Goal: Transaction & Acquisition: Book appointment/travel/reservation

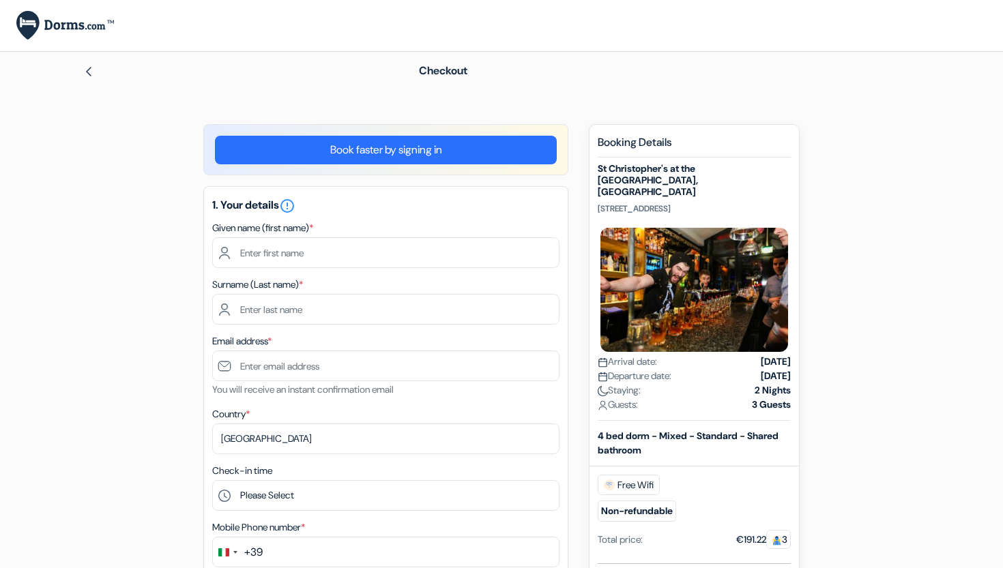
click at [504, 151] on link "Book faster by signing in" at bounding box center [386, 150] width 342 height 29
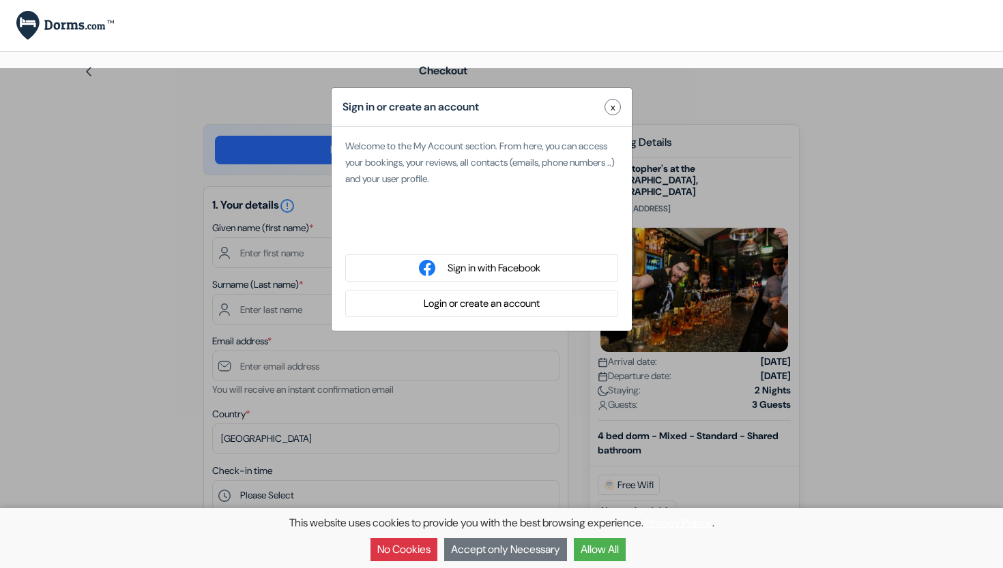
type input "[PERSON_NAME]"
type input "[DEMOGRAPHIC_DATA]"
type input "[EMAIL_ADDRESS][DOMAIN_NAME]"
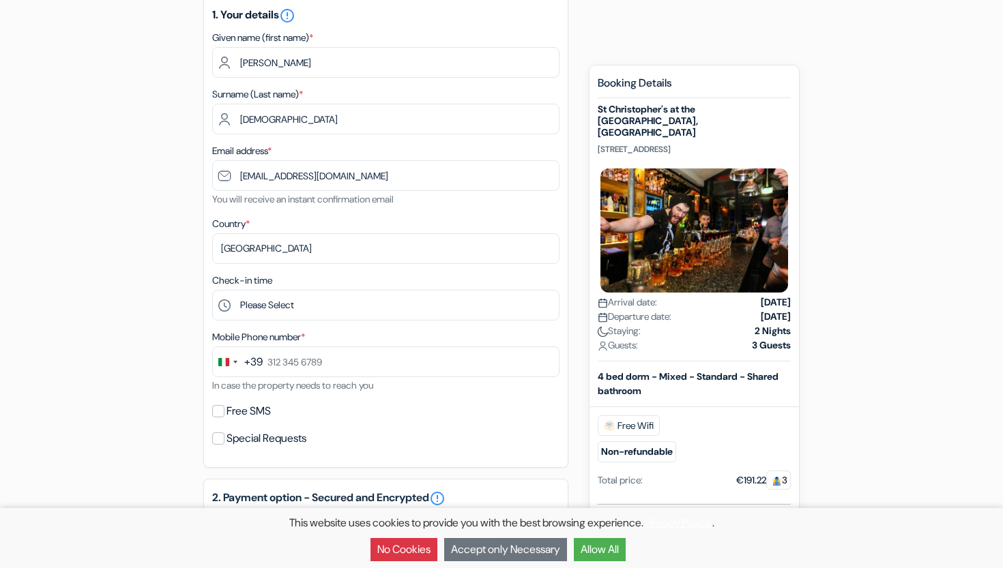
scroll to position [145, 0]
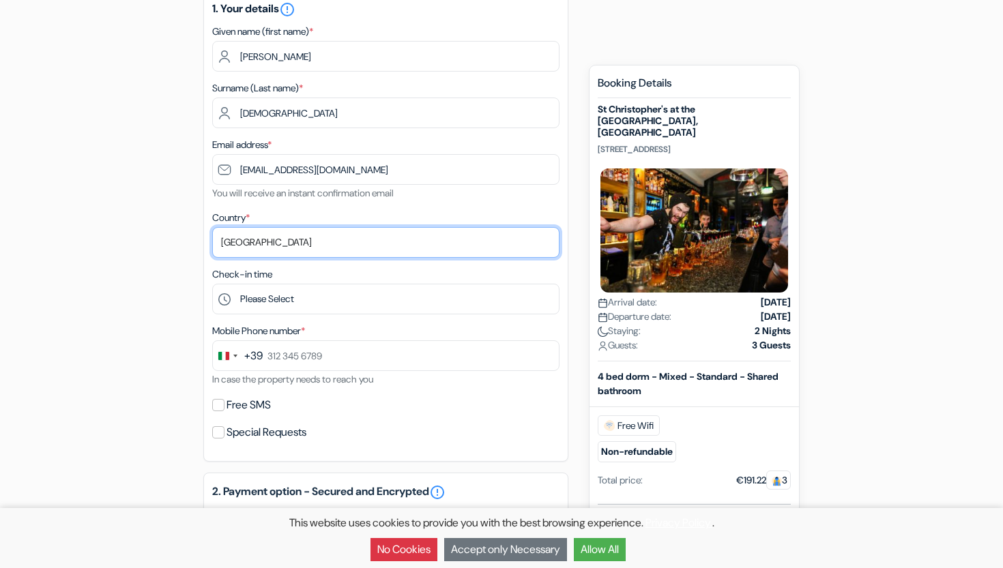
click at [260, 247] on select "Select country [GEOGRAPHIC_DATA] [GEOGRAPHIC_DATA] [GEOGRAPHIC_DATA] [GEOGRAPHI…" at bounding box center [385, 242] width 347 height 31
select select "107"
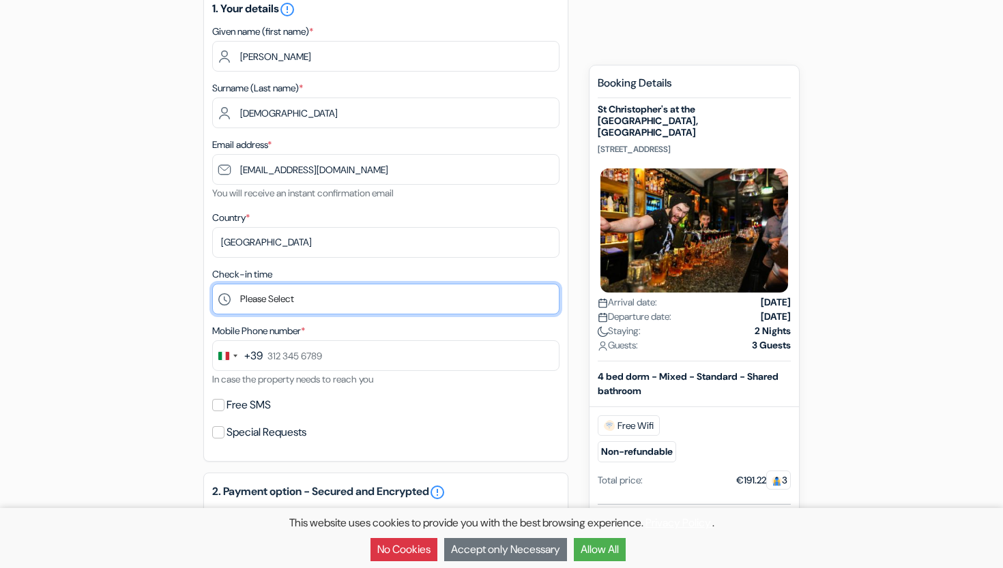
click at [274, 289] on select "Please Select 1:00 2:00 3:00 4:00 5:00 6:00 7:00 8:00 9:00 10:00 11:00 12:00 13…" at bounding box center [385, 299] width 347 height 31
select select "15"
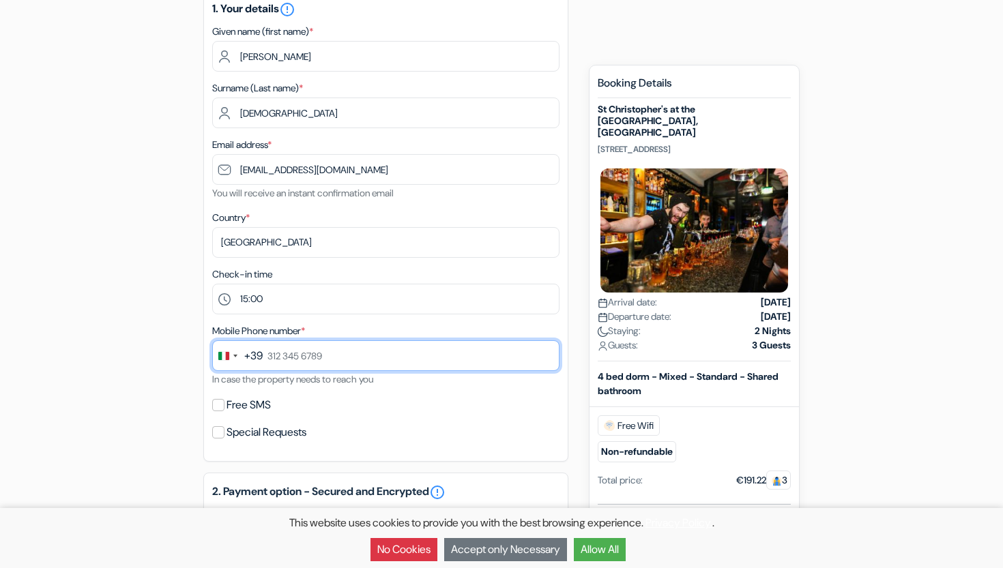
click at [304, 360] on input "text" at bounding box center [385, 355] width 347 height 31
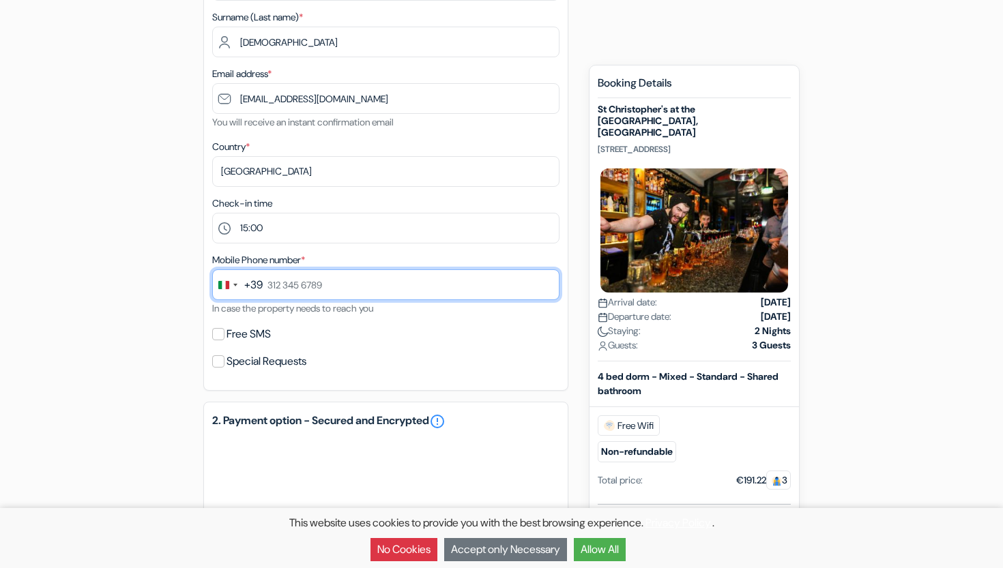
scroll to position [246, 0]
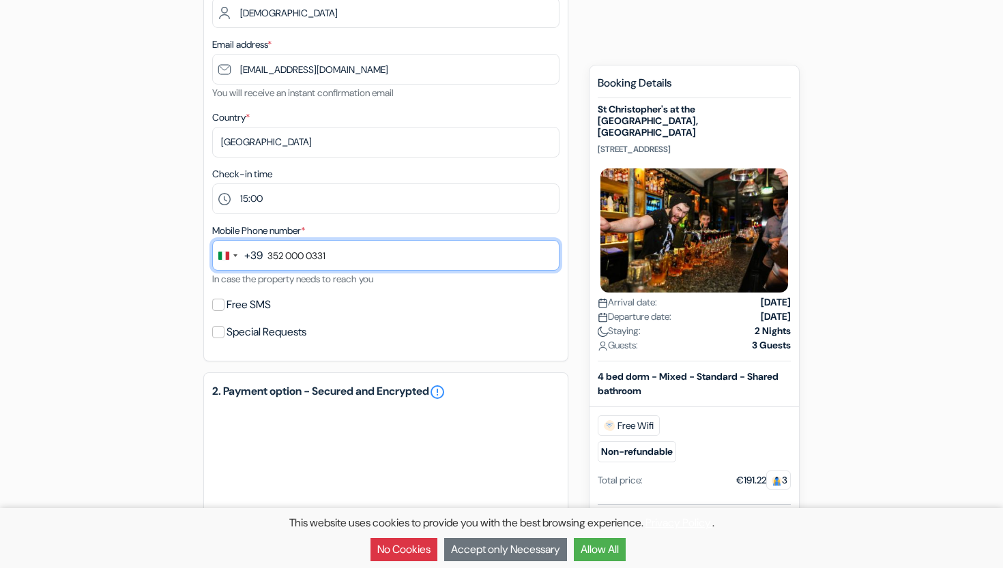
type input "352 000 0331"
click at [218, 311] on input "Free SMS" at bounding box center [218, 305] width 12 height 12
checkbox input "true"
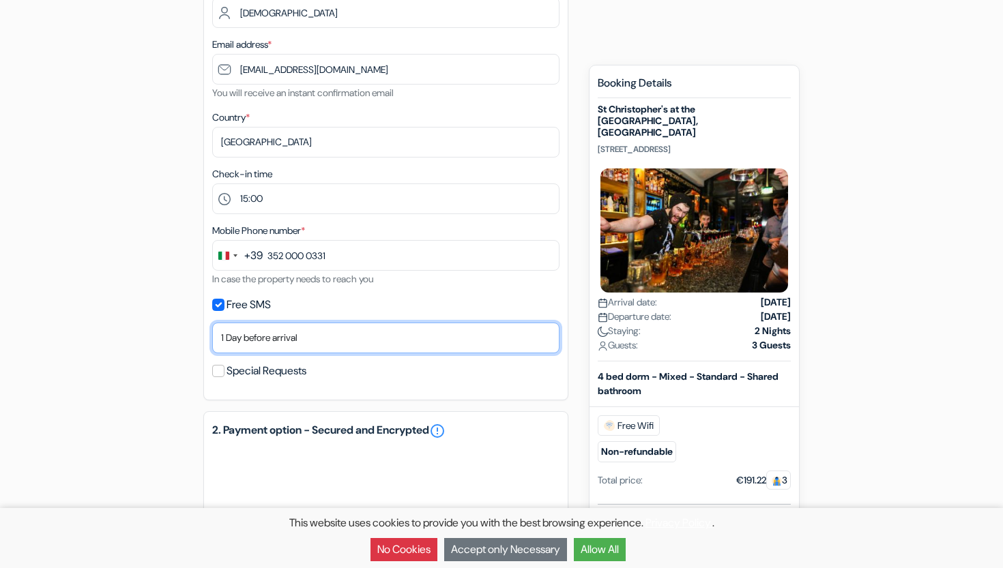
click at [241, 338] on select "No thank you Send now Arrival day 1 Day before arrival 2 Days before arrival 3 …" at bounding box center [385, 338] width 347 height 31
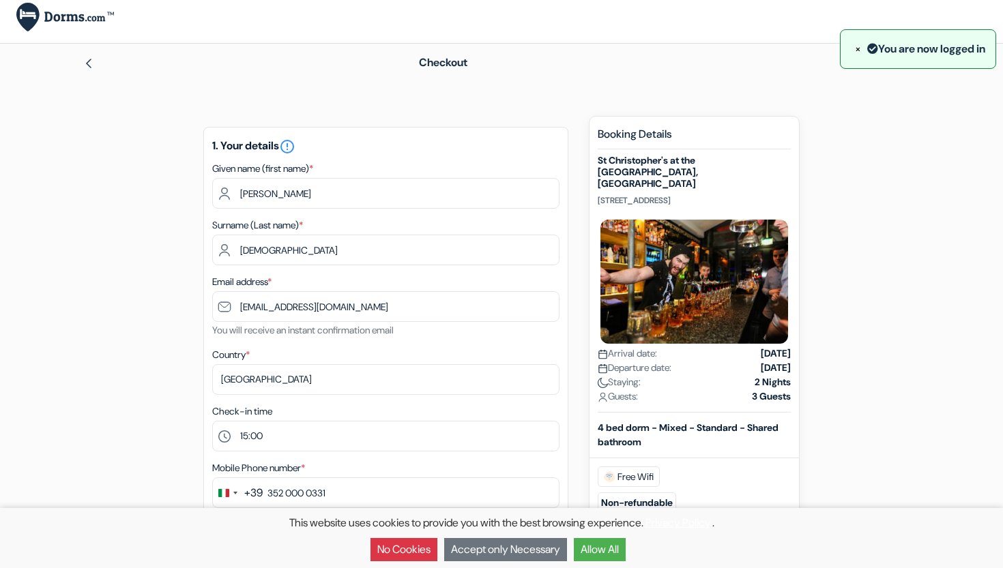
scroll to position [10, 0]
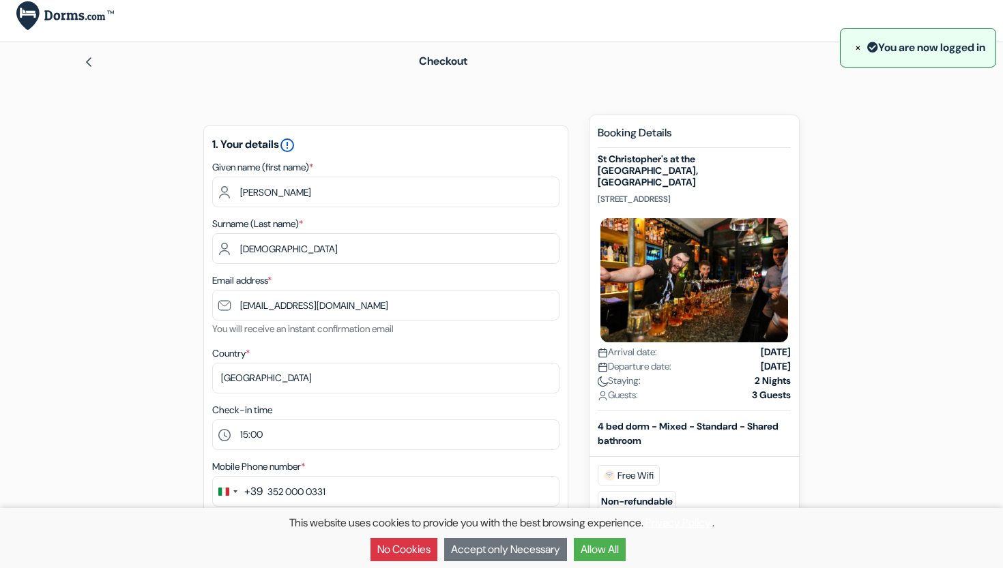
click at [295, 151] on icon "error_outline" at bounding box center [287, 145] width 16 height 16
click at [273, 203] on input "[PERSON_NAME]" at bounding box center [385, 192] width 347 height 31
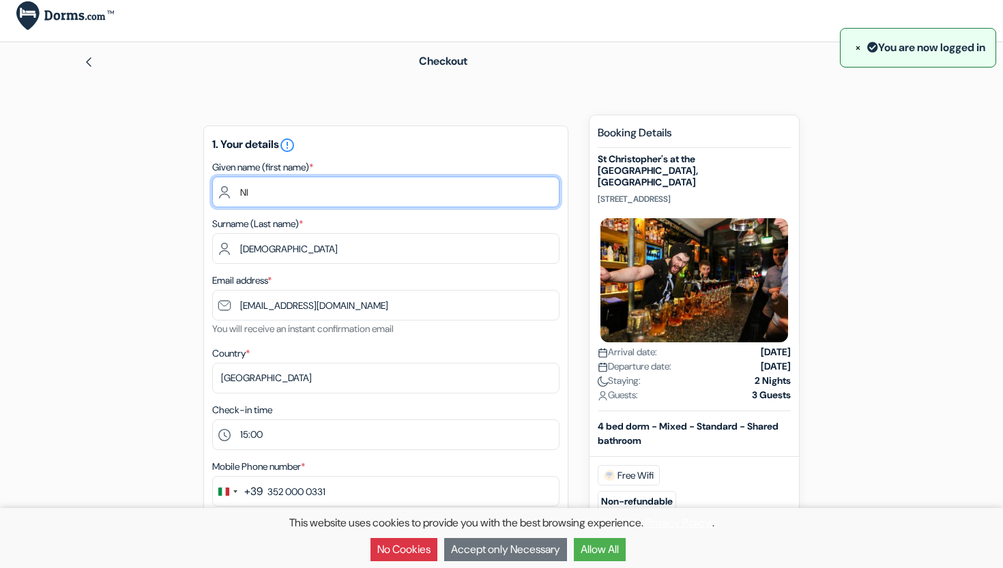
type input "N"
type input "[PERSON_NAME]"
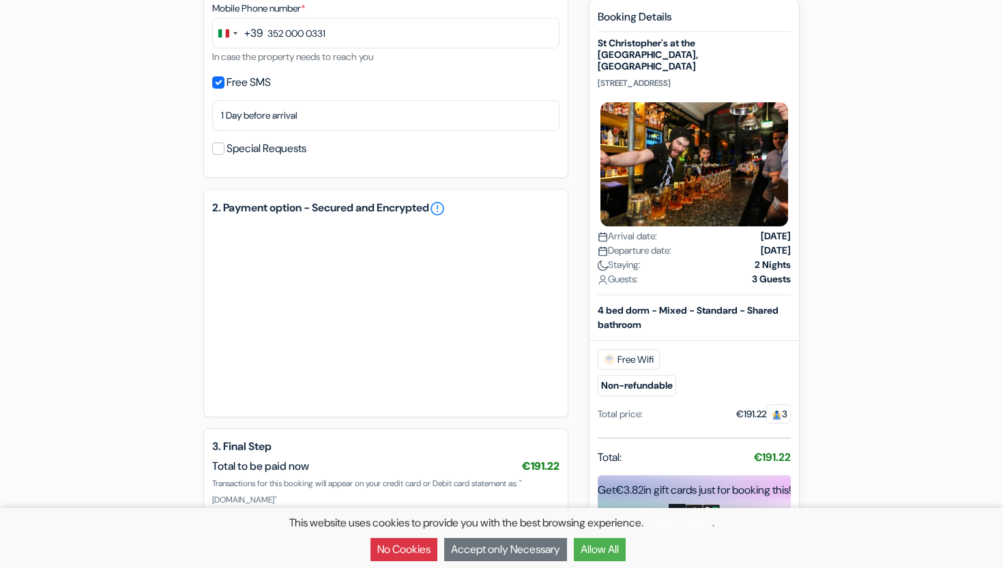
scroll to position [555, 0]
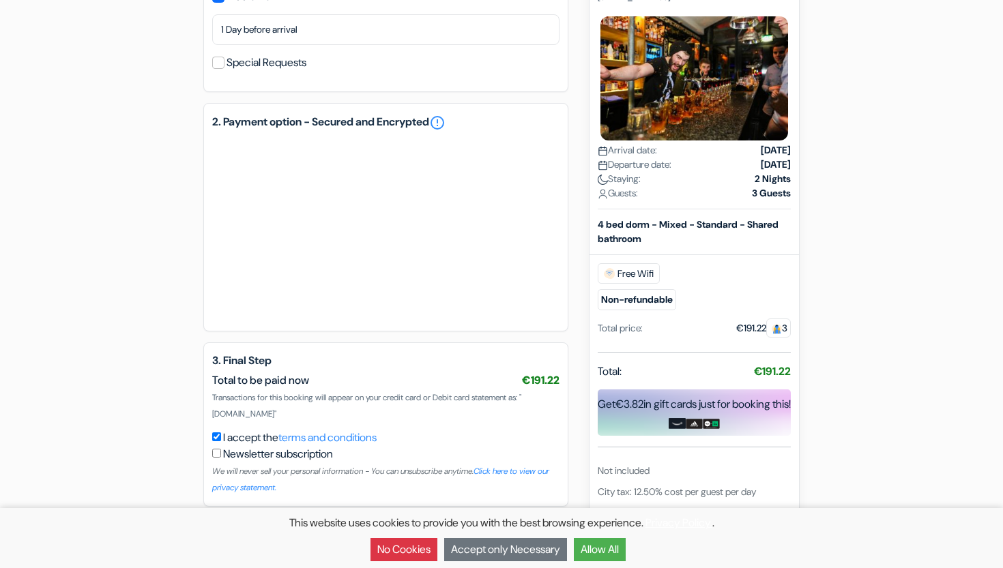
type input "[DEMOGRAPHIC_DATA]"
click at [608, 554] on button "Allow All" at bounding box center [600, 549] width 52 height 23
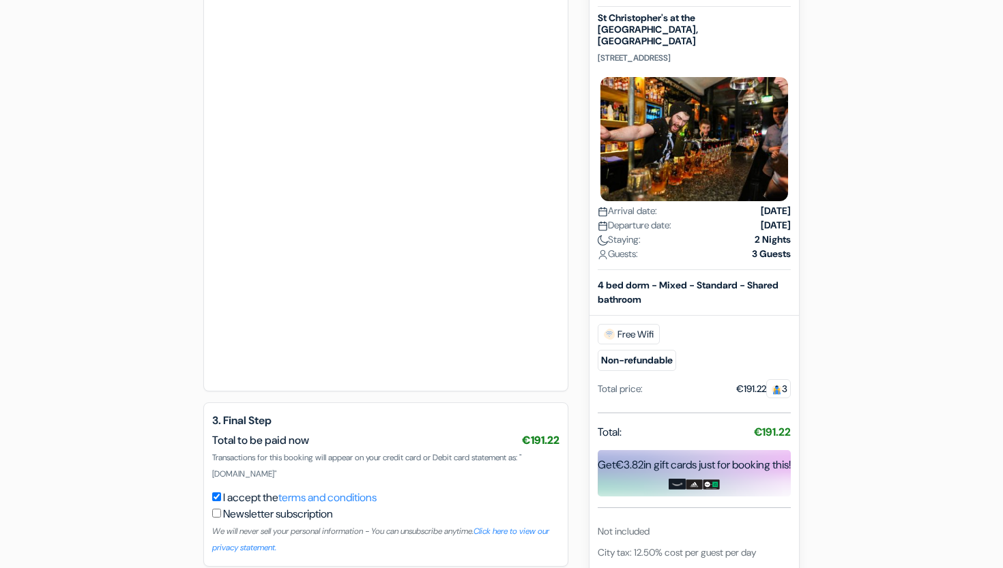
scroll to position [767, 0]
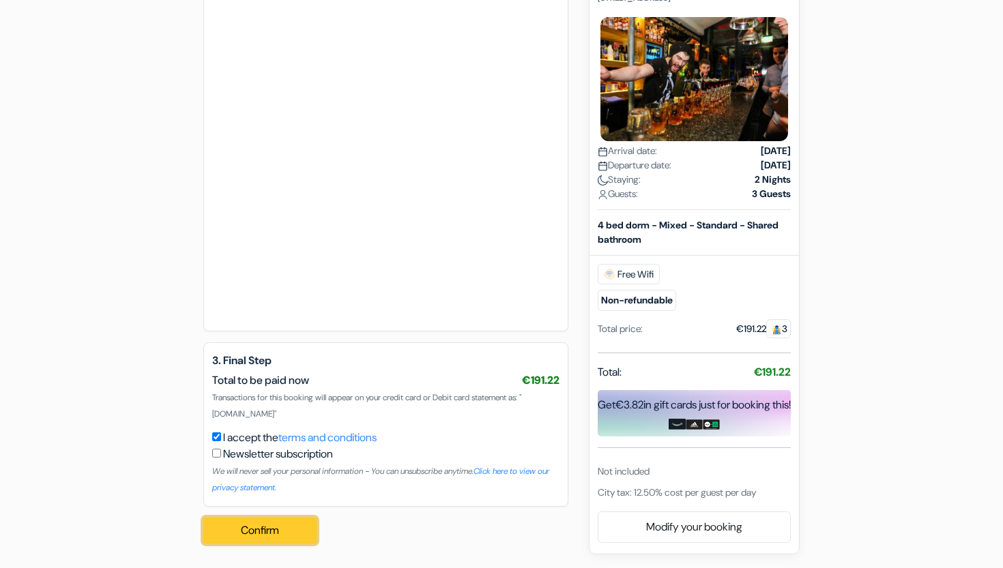
click at [243, 524] on button "Confirm Loading..." at bounding box center [259, 531] width 113 height 26
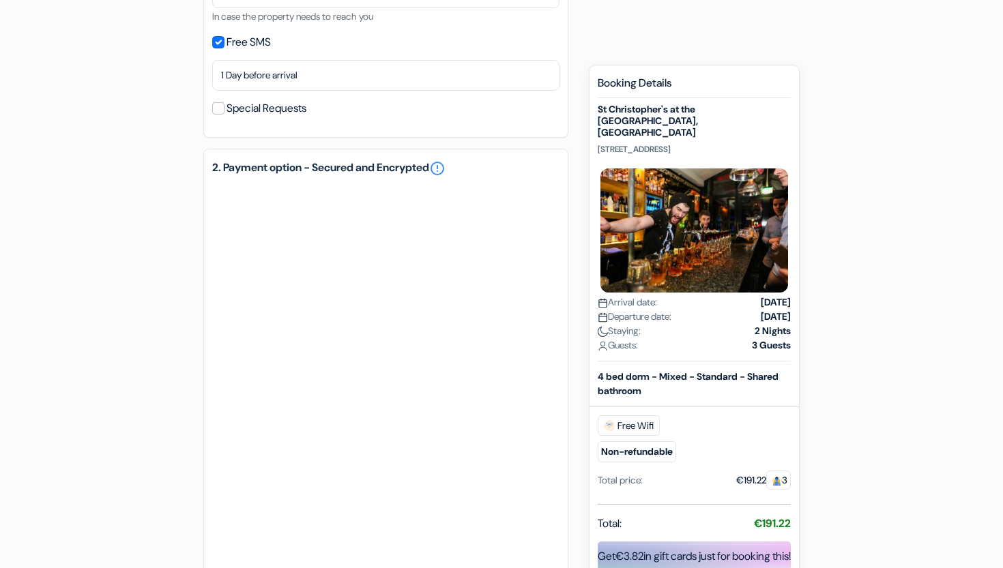
scroll to position [768, 0]
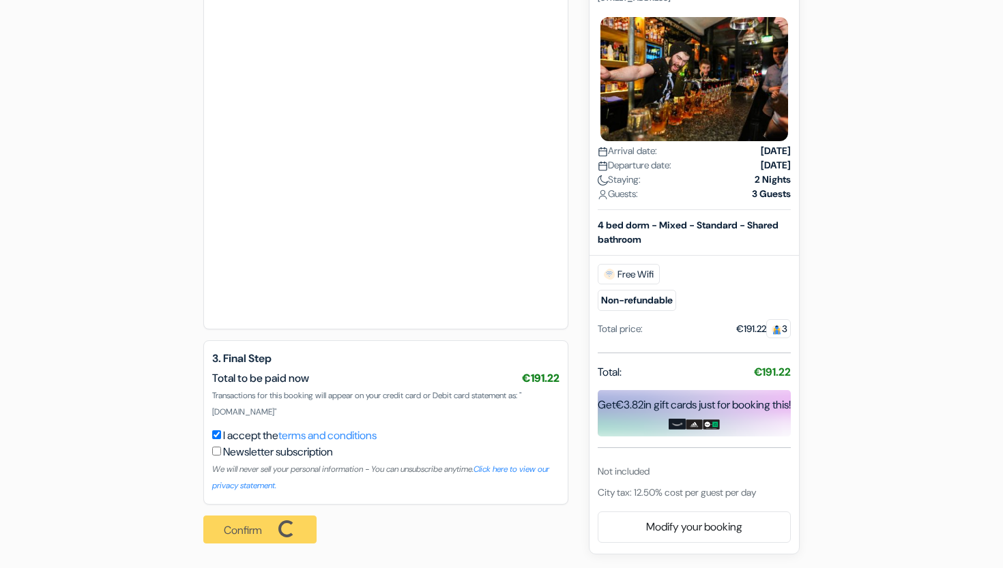
click at [248, 528] on div "Confirm Loading... Processing request ..." at bounding box center [263, 530] width 121 height 50
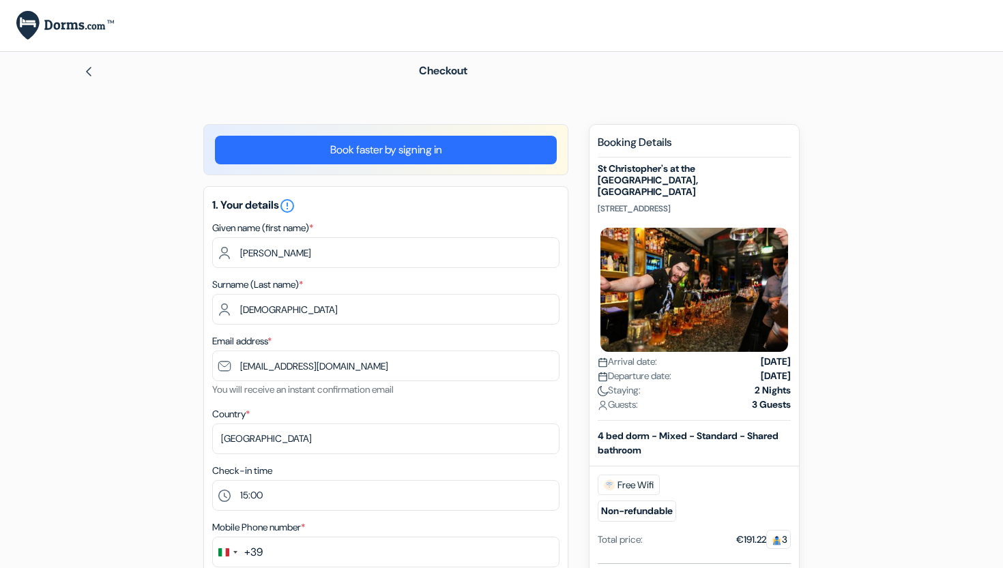
select select "107"
select select "15"
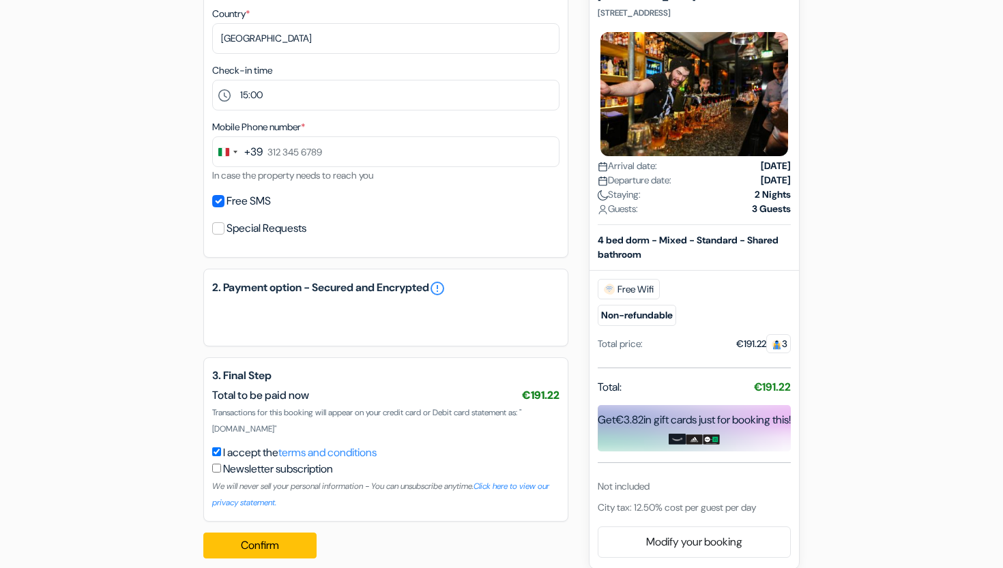
scroll to position [417, 0]
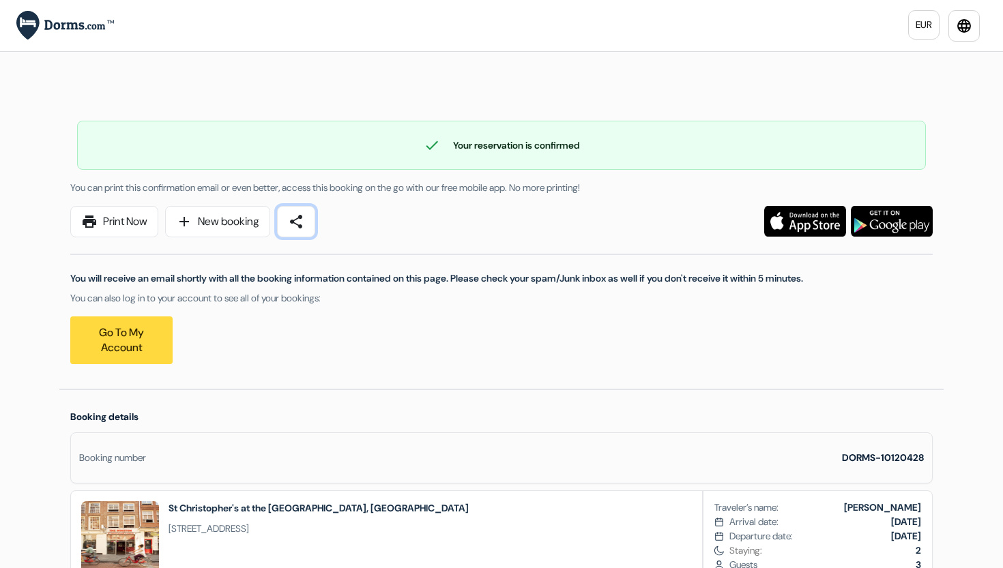
click at [297, 222] on span "share" at bounding box center [296, 221] width 16 height 16
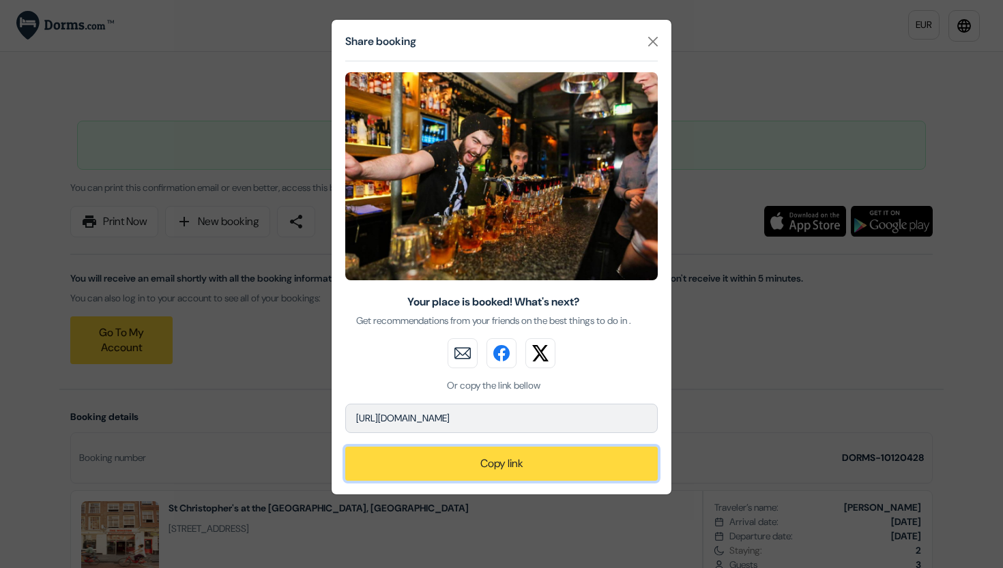
click at [462, 481] on button "Copy link" at bounding box center [501, 464] width 312 height 34
click at [437, 481] on button "Copy link" at bounding box center [501, 464] width 312 height 34
click at [472, 432] on p "https://www.dorms.com/Netherlands/Amsterdam" at bounding box center [501, 418] width 312 height 29
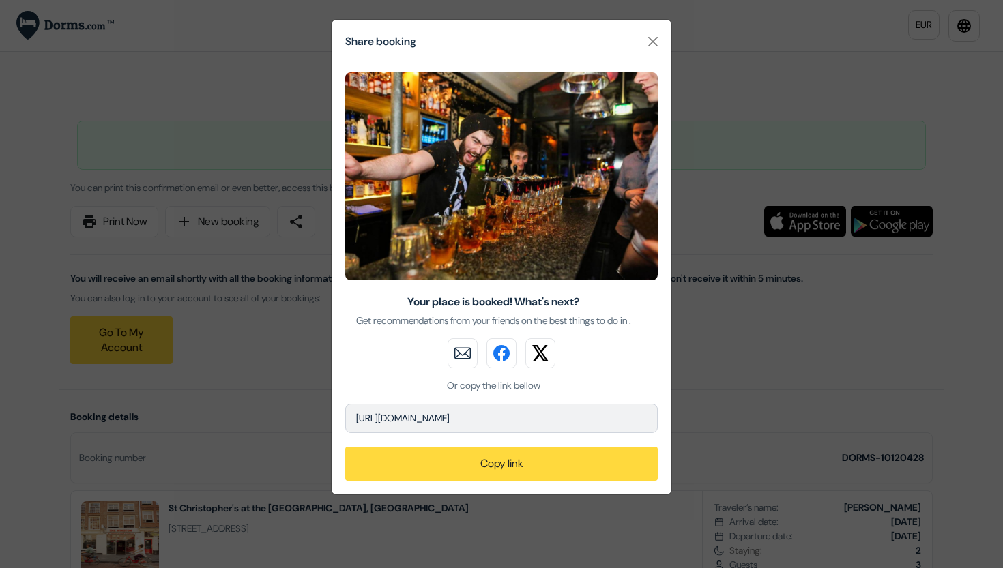
click at [472, 432] on p "https://www.dorms.com/Netherlands/Amsterdam" at bounding box center [501, 418] width 312 height 29
click at [488, 433] on p "https://www.dorms.com/Netherlands/Amsterdam" at bounding box center [501, 418] width 312 height 29
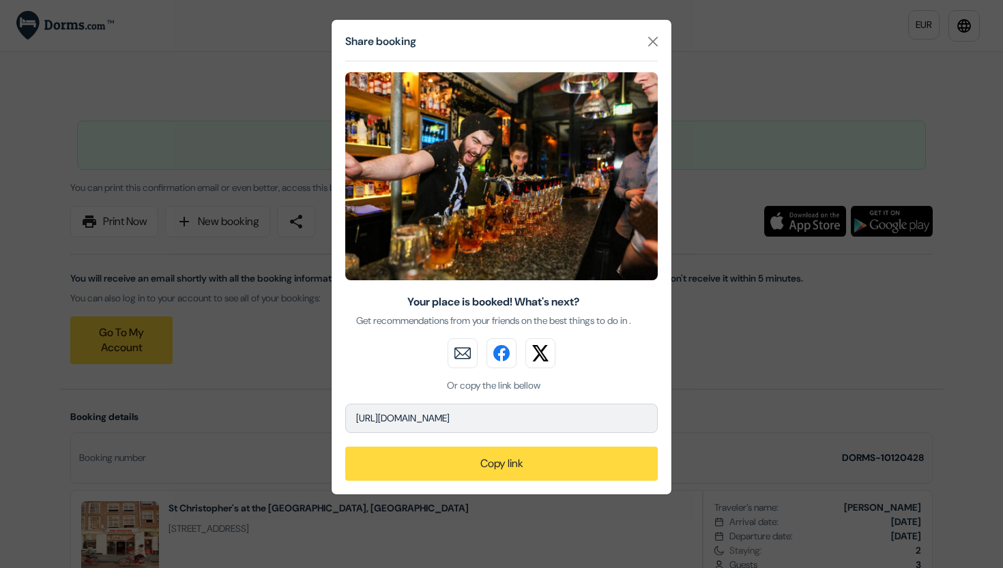
click at [488, 433] on p "https://www.dorms.com/Netherlands/Amsterdam" at bounding box center [501, 418] width 312 height 29
click at [649, 40] on button "Close" at bounding box center [652, 41] width 20 height 20
